Goal: Information Seeking & Learning: Learn about a topic

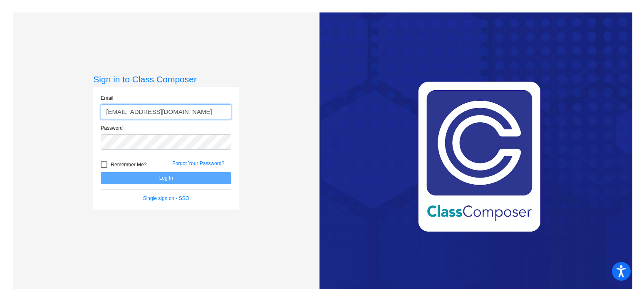
type input "[EMAIL_ADDRESS][DOMAIN_NAME]"
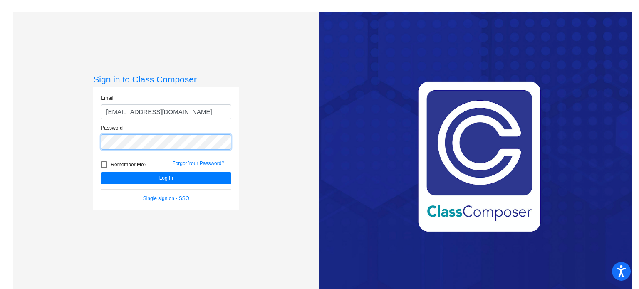
click at [101, 172] on button "Log In" at bounding box center [166, 178] width 131 height 12
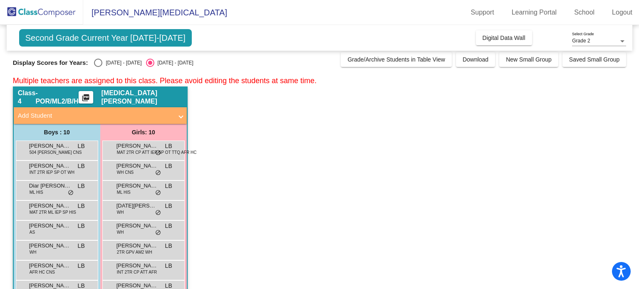
scroll to position [4, 0]
click at [94, 62] on div "Select an option" at bounding box center [98, 62] width 8 height 8
click at [98, 67] on input "[DATE] - [DATE]" at bounding box center [98, 67] width 0 height 0
radio input "true"
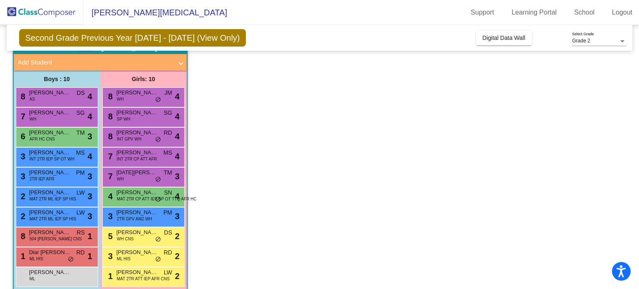
scroll to position [61, 0]
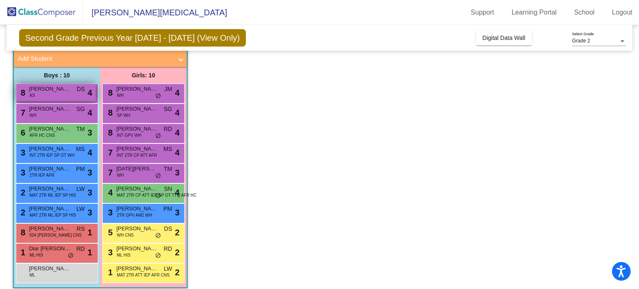
click at [40, 91] on span "[PERSON_NAME]" at bounding box center [50, 89] width 42 height 8
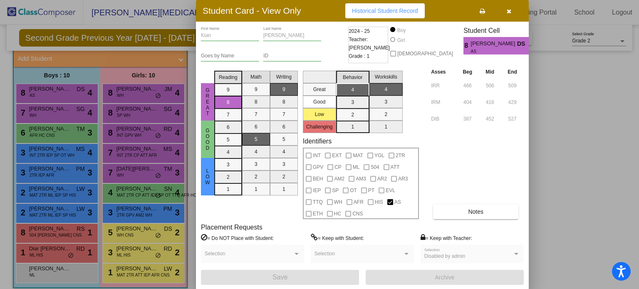
click at [511, 8] on icon "button" at bounding box center [509, 11] width 5 height 6
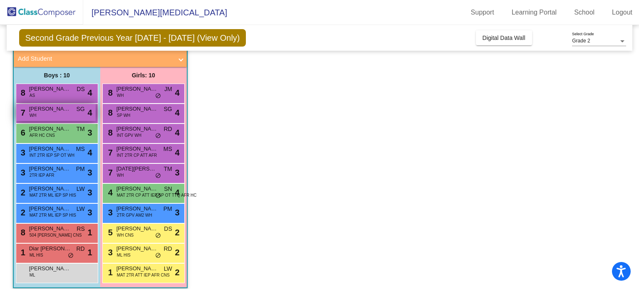
click at [77, 111] on span "SG" at bounding box center [80, 109] width 8 height 9
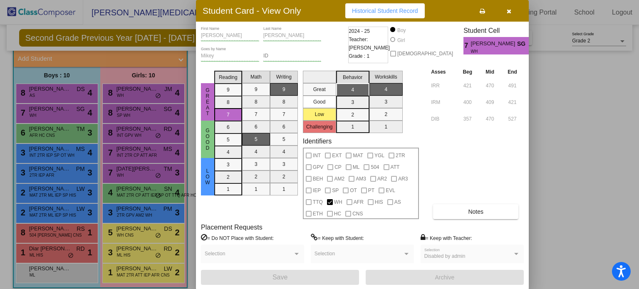
click at [513, 10] on button "button" at bounding box center [509, 10] width 27 height 15
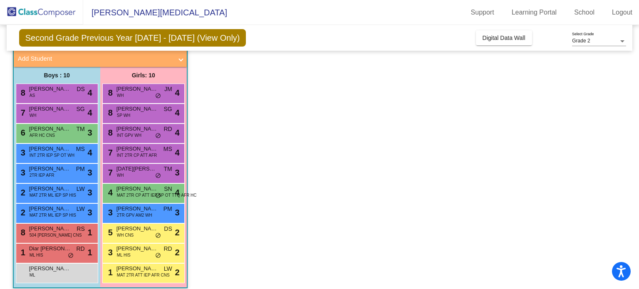
click at [54, 121] on div "7 [PERSON_NAME] WH SG lock do_not_disturb_alt 4" at bounding box center [57, 114] width 82 height 20
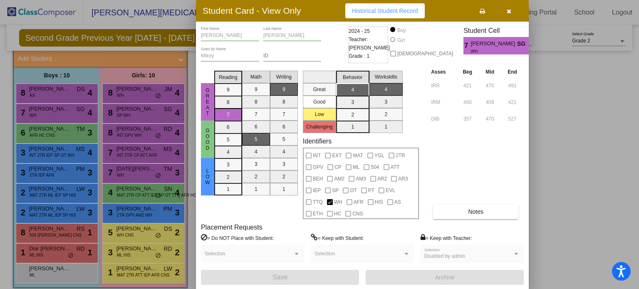
click at [468, 219] on div "[PERSON_NAME] First Name [PERSON_NAME] Last Name [PERSON_NAME] Goes by Name ID …" at bounding box center [362, 156] width 323 height 258
click at [466, 214] on button "Notes" at bounding box center [475, 211] width 85 height 15
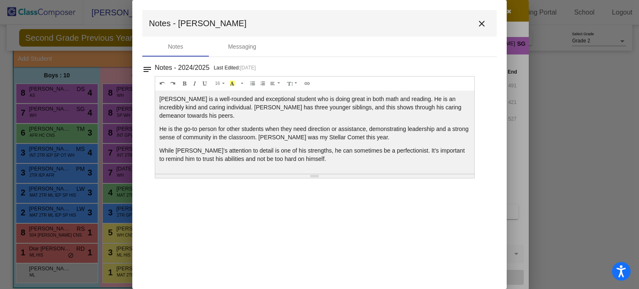
click at [486, 20] on mat-icon "close" at bounding box center [482, 24] width 10 height 10
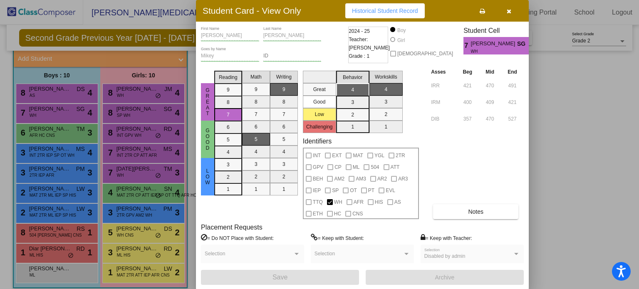
click at [506, 10] on button "button" at bounding box center [509, 10] width 27 height 15
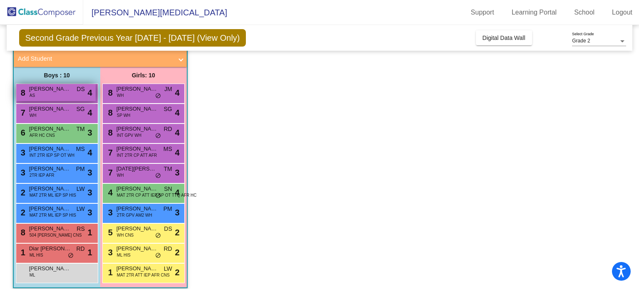
click at [69, 91] on span "[PERSON_NAME]" at bounding box center [50, 89] width 42 height 8
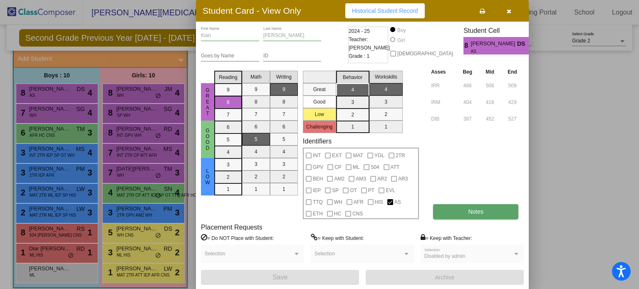
click at [461, 211] on button "Notes" at bounding box center [475, 211] width 85 height 15
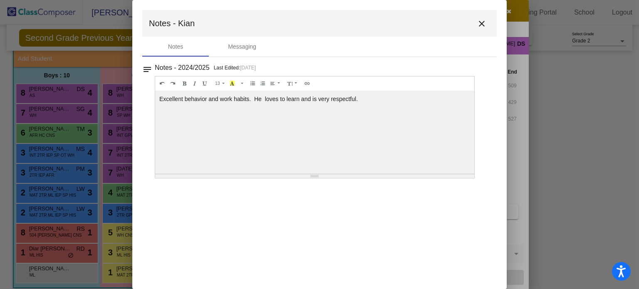
click at [481, 22] on mat-icon "close" at bounding box center [482, 24] width 10 height 10
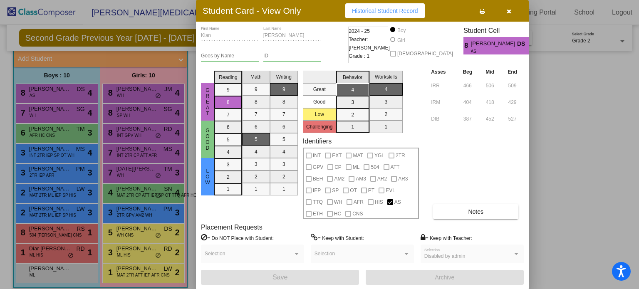
click at [509, 12] on icon "button" at bounding box center [509, 11] width 5 height 6
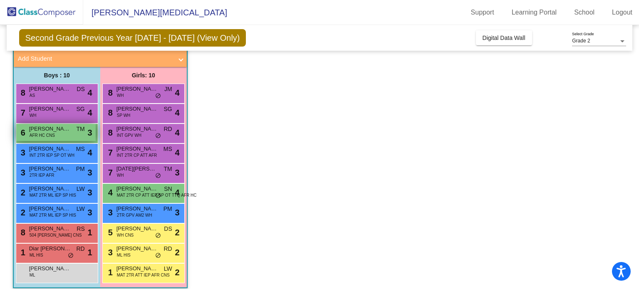
click at [59, 129] on span "[PERSON_NAME]" at bounding box center [50, 129] width 42 height 8
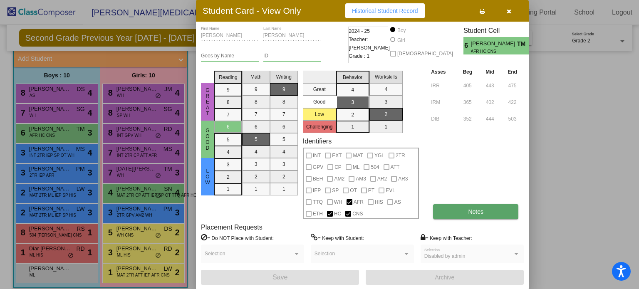
click at [461, 210] on button "Notes" at bounding box center [475, 211] width 85 height 15
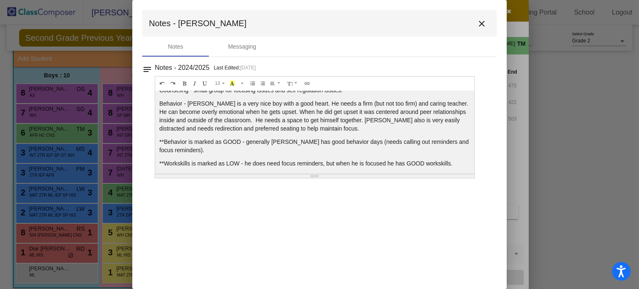
scroll to position [33, 0]
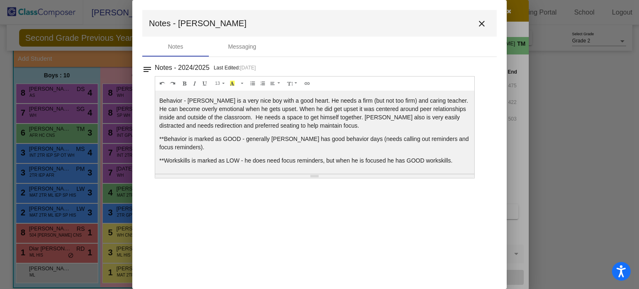
click at [479, 21] on mat-icon "close" at bounding box center [482, 24] width 10 height 10
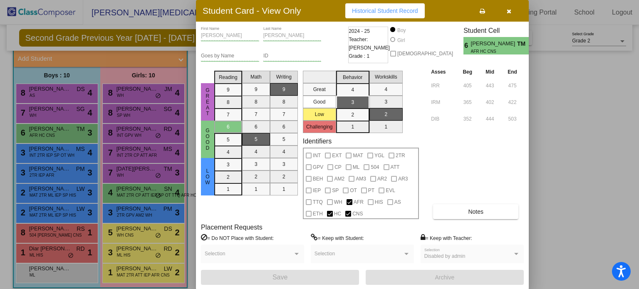
click at [514, 12] on button "button" at bounding box center [509, 10] width 27 height 15
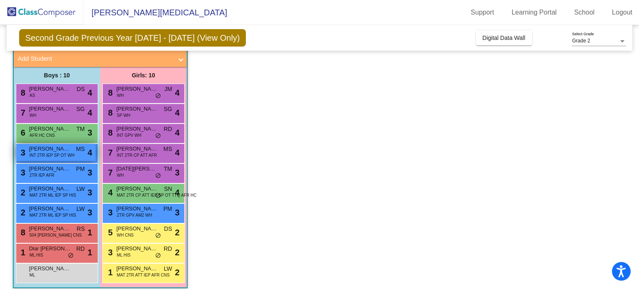
click at [40, 158] on span "INT 2TR IEP SP OT WH" at bounding box center [52, 155] width 45 height 6
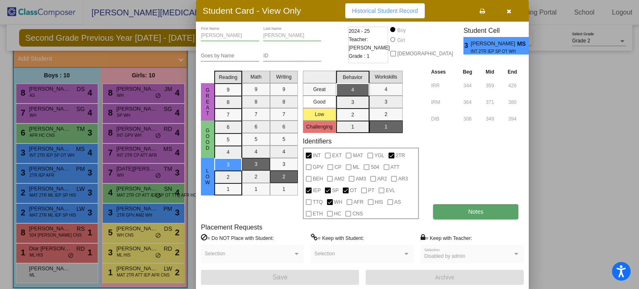
click at [473, 210] on span "Notes" at bounding box center [475, 211] width 15 height 7
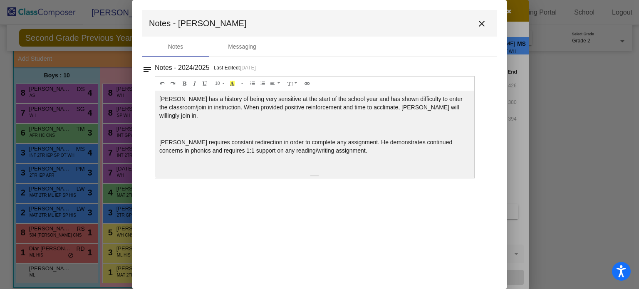
click at [481, 24] on mat-icon "close" at bounding box center [482, 24] width 10 height 10
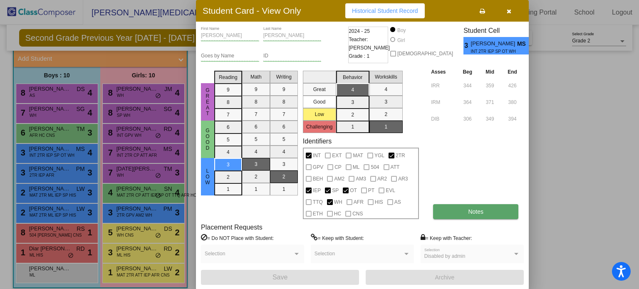
click at [459, 215] on button "Notes" at bounding box center [475, 211] width 85 height 15
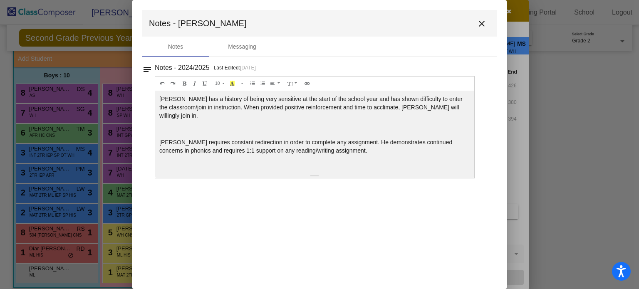
click at [481, 23] on mat-icon "close" at bounding box center [482, 24] width 10 height 10
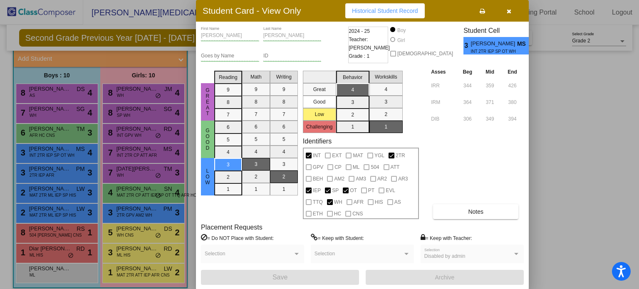
click at [507, 12] on icon "button" at bounding box center [509, 11] width 5 height 6
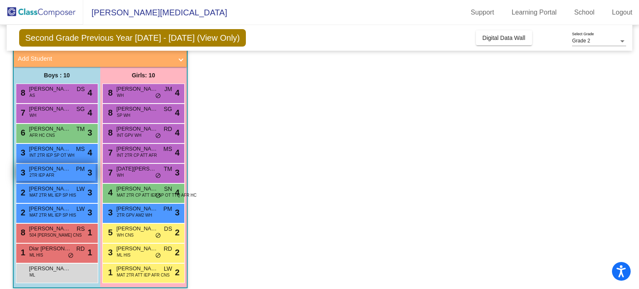
click at [54, 172] on span "[PERSON_NAME]" at bounding box center [50, 169] width 42 height 8
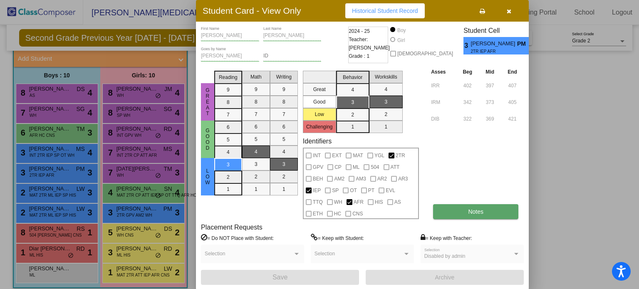
click at [451, 209] on button "Notes" at bounding box center [475, 211] width 85 height 15
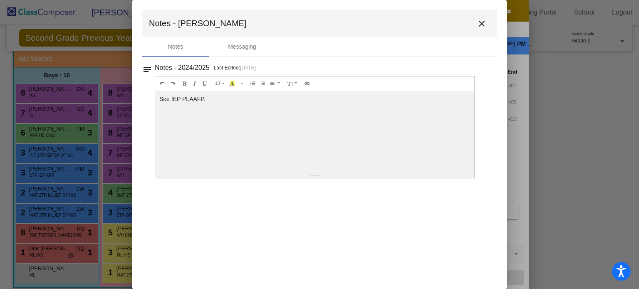
click at [486, 25] on mat-icon "close" at bounding box center [482, 24] width 10 height 10
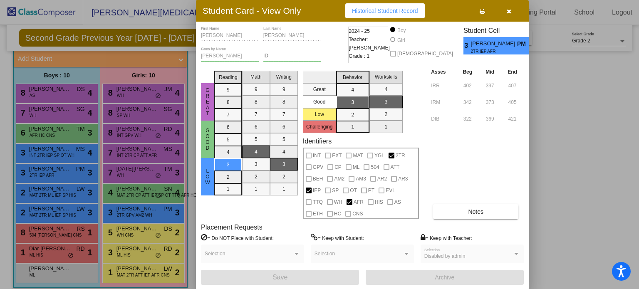
click at [509, 10] on icon "button" at bounding box center [509, 11] width 5 height 6
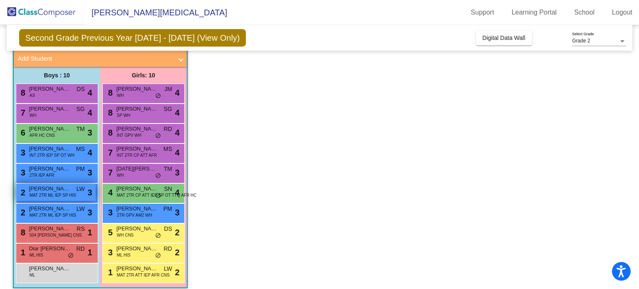
click at [59, 192] on span "MAT 2TR ML IEP SP HIS" at bounding box center [53, 195] width 47 height 6
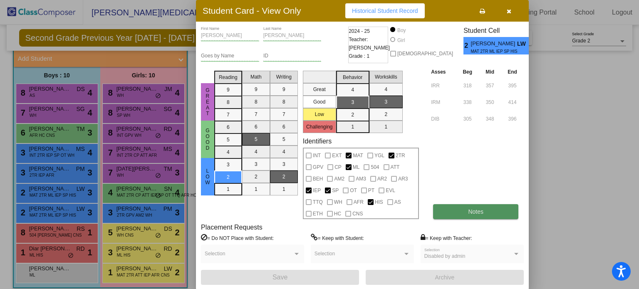
click at [447, 211] on button "Notes" at bounding box center [475, 211] width 85 height 15
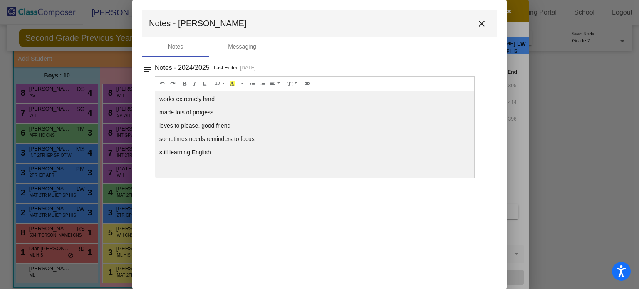
click at [479, 24] on mat-icon "close" at bounding box center [482, 24] width 10 height 10
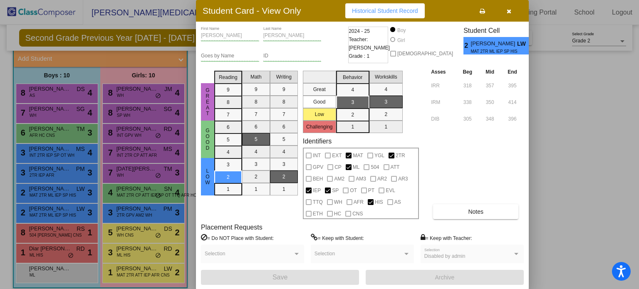
click at [509, 8] on icon "button" at bounding box center [509, 11] width 5 height 6
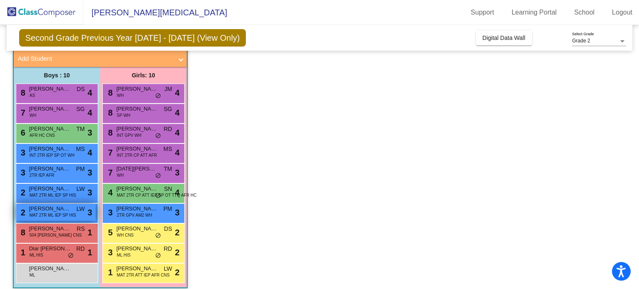
click at [49, 211] on span "[PERSON_NAME]" at bounding box center [50, 209] width 42 height 8
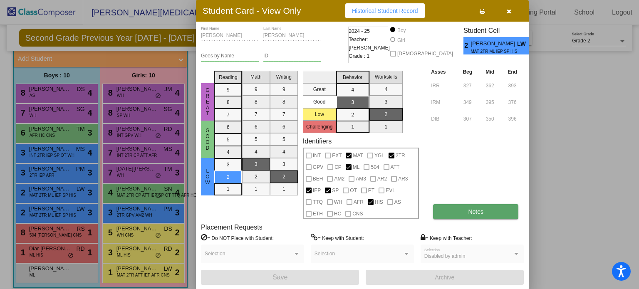
click at [480, 208] on span "Notes" at bounding box center [475, 211] width 15 height 7
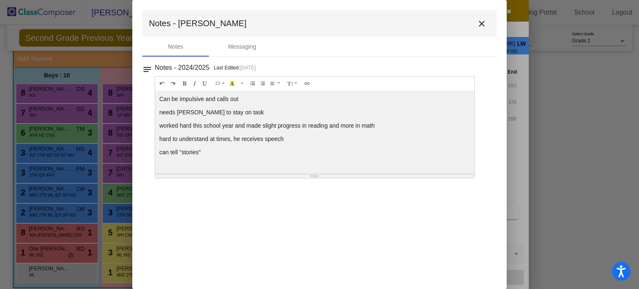
click at [481, 22] on mat-icon "close" at bounding box center [482, 24] width 10 height 10
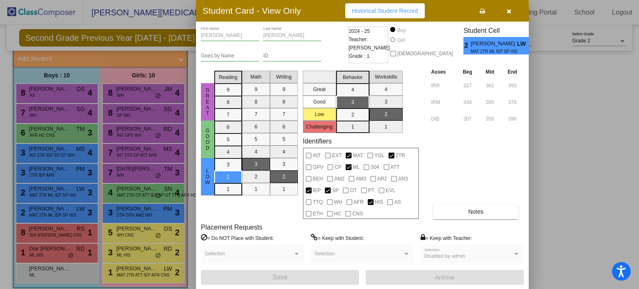
click at [501, 16] on button "button" at bounding box center [509, 10] width 27 height 15
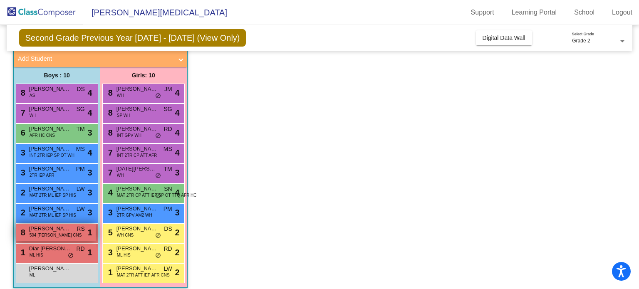
click at [36, 237] on span "504 [PERSON_NAME] CNS" at bounding box center [56, 235] width 52 height 6
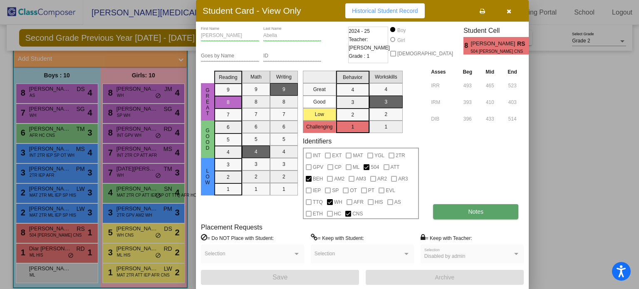
click at [451, 214] on button "Notes" at bounding box center [475, 211] width 85 height 15
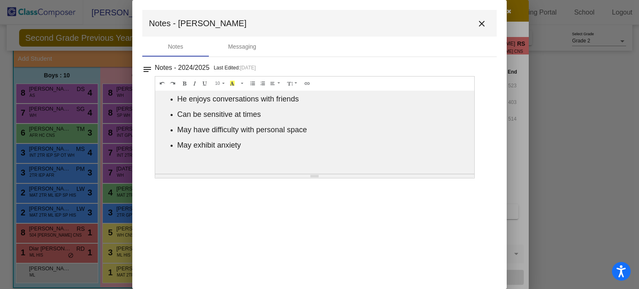
scroll to position [166, 7]
click at [485, 23] on mat-icon "close" at bounding box center [482, 24] width 10 height 10
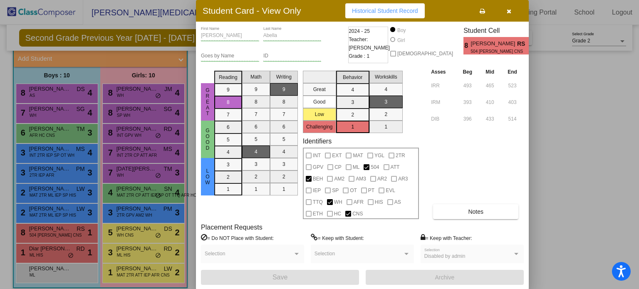
click at [508, 11] on icon "button" at bounding box center [509, 11] width 5 height 6
